Goal: Transaction & Acquisition: Subscribe to service/newsletter

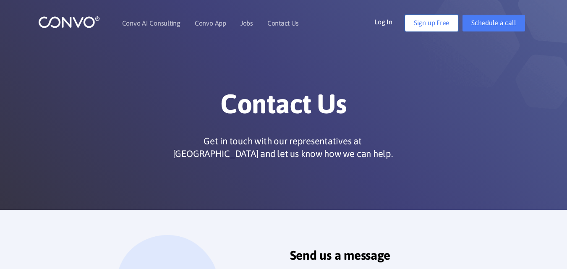
click at [437, 25] on link "Sign up Free" at bounding box center [431, 23] width 53 height 17
click at [445, 22] on link "Sign up Free" at bounding box center [431, 23] width 53 height 17
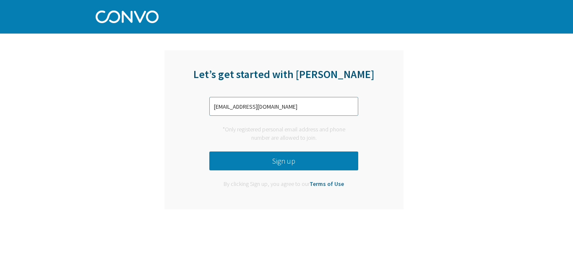
type input "[EMAIL_ADDRESS][DOMAIN_NAME]"
click at [332, 157] on button "Sign up" at bounding box center [283, 160] width 149 height 19
click at [302, 111] on input "text" at bounding box center [283, 106] width 149 height 19
type input "ali.wehbe.2@isae.edu.lb"
click at [305, 157] on button "Sign up" at bounding box center [283, 160] width 149 height 19
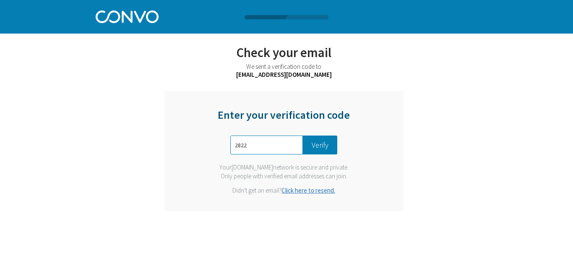
type input "2822"
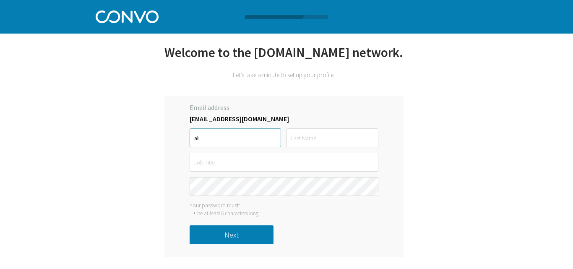
type input "ali"
click at [321, 140] on input "text" at bounding box center [331, 137] width 91 height 19
type input "wehbe"
click at [309, 161] on input "text" at bounding box center [284, 162] width 189 height 19
paste input "engineering"
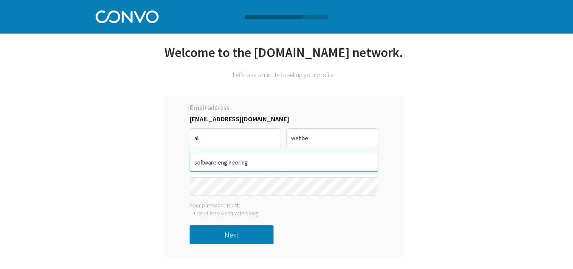
type input "software engineering"
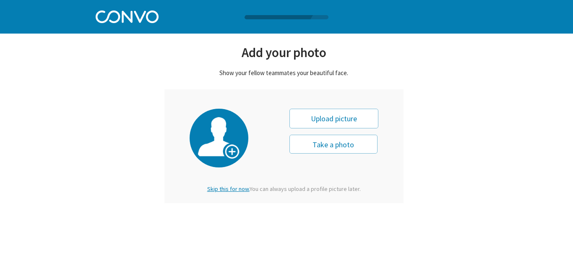
click at [221, 187] on span "Skip this for now." at bounding box center [228, 189] width 42 height 8
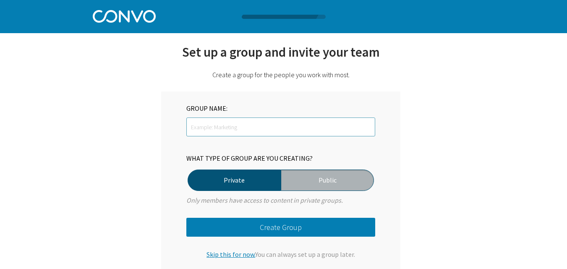
scroll to position [4, 0]
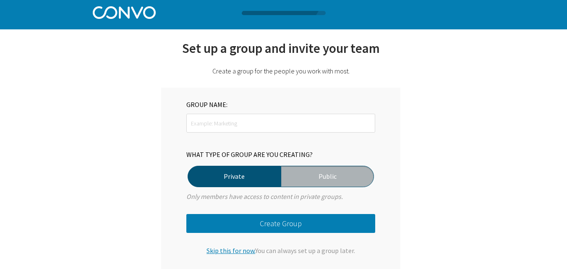
click at [280, 221] on button "Create Group" at bounding box center [280, 223] width 189 height 19
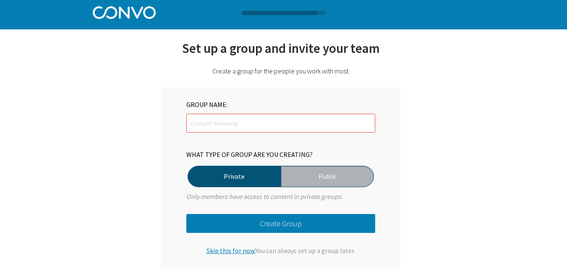
click at [280, 221] on button "Create Group" at bounding box center [280, 223] width 189 height 19
click at [262, 122] on input "text" at bounding box center [280, 123] width 189 height 19
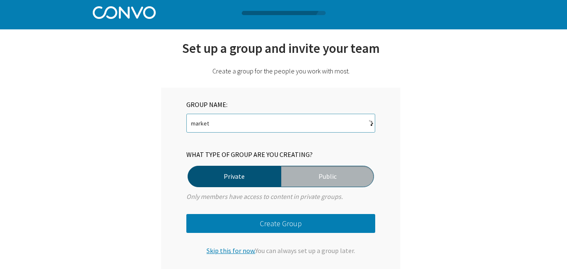
type input "market"
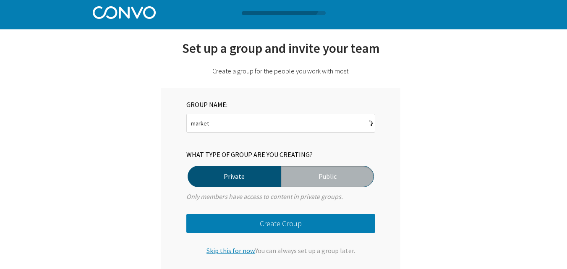
click at [264, 220] on button "Create Group" at bounding box center [280, 223] width 189 height 19
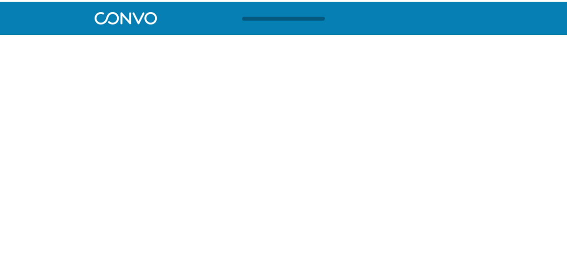
scroll to position [0, 0]
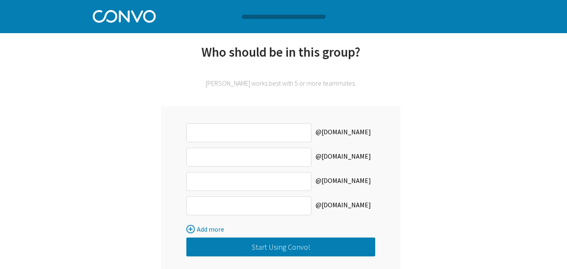
click at [289, 244] on button "Start Using Convo!" at bounding box center [280, 246] width 189 height 19
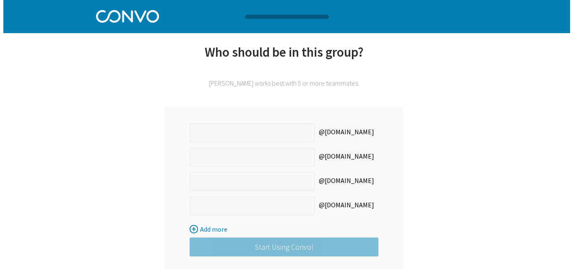
scroll to position [0, 0]
